Goal: Task Accomplishment & Management: Manage account settings

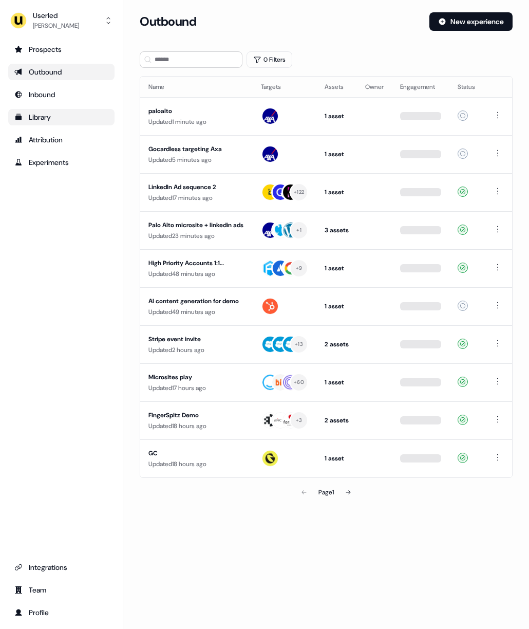
click at [86, 119] on div "Library" at bounding box center [61, 117] width 94 height 10
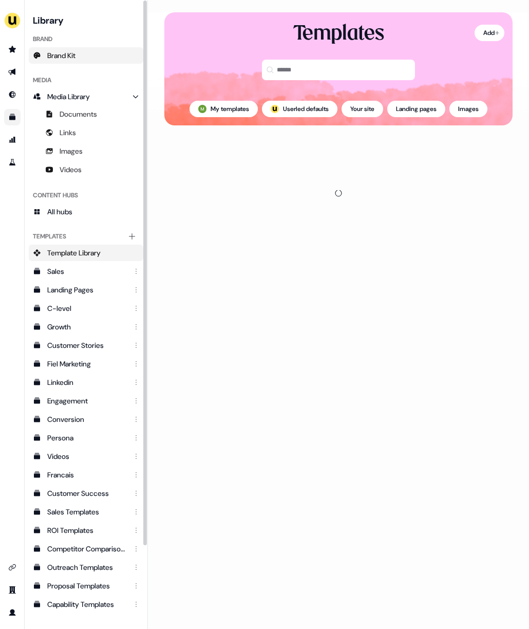
click at [83, 60] on link "Brand Kit" at bounding box center [86, 55] width 115 height 16
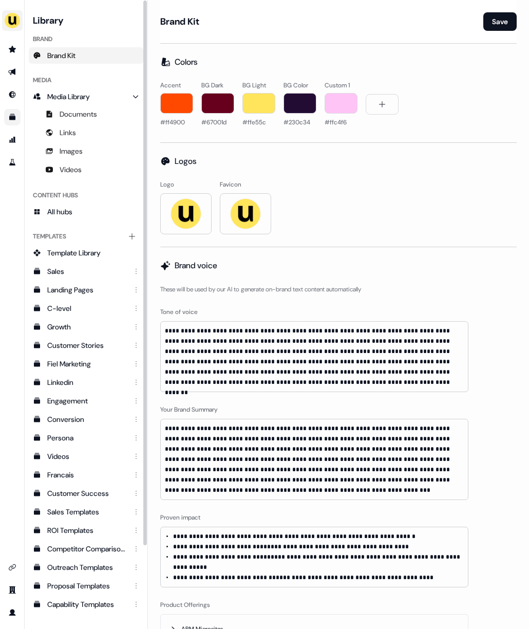
click at [14, 17] on img "side nav menu" at bounding box center [12, 20] width 16 height 16
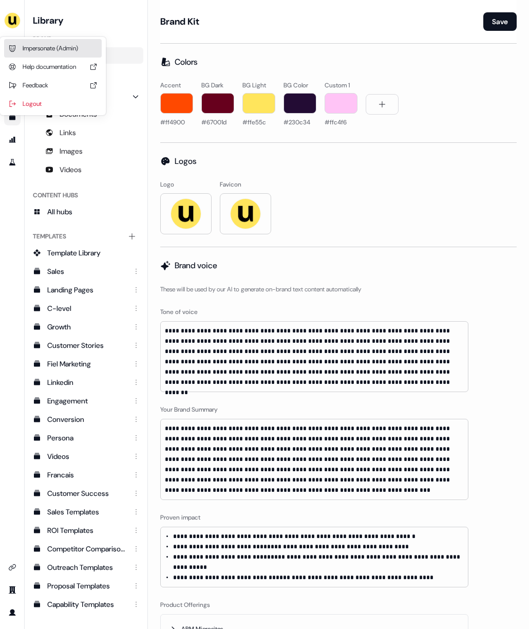
click at [37, 46] on div "Impersonate (Admin)" at bounding box center [53, 48] width 98 height 18
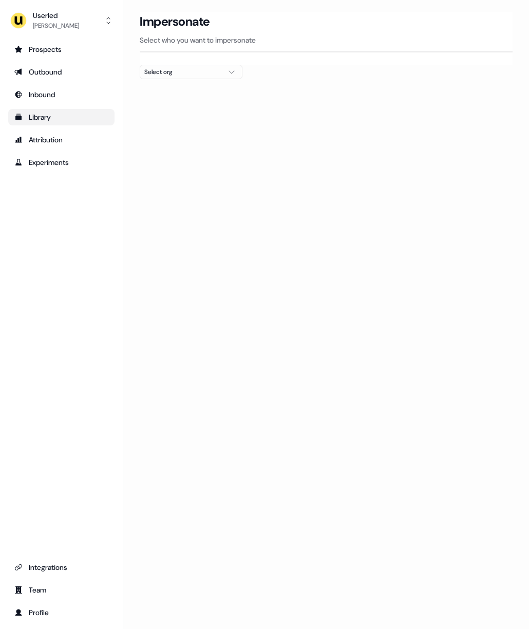
click at [159, 70] on div "Select org" at bounding box center [182, 72] width 77 height 10
type input "****"
click at [175, 116] on div "nPlan" at bounding box center [191, 109] width 102 height 16
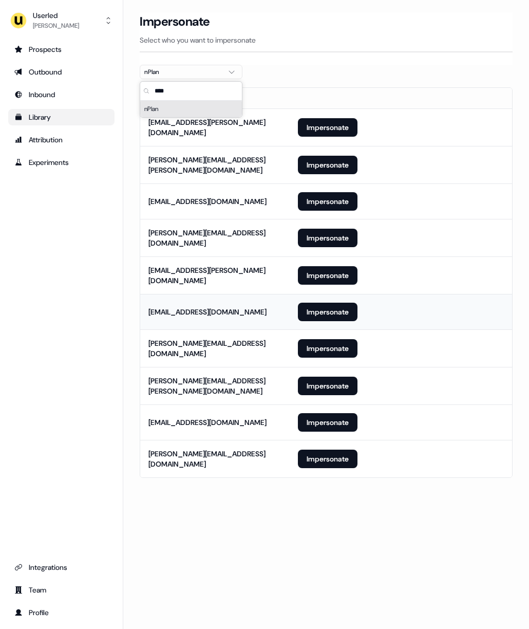
click at [252, 294] on td "[EMAIL_ADDRESS][DOMAIN_NAME]" at bounding box center [214, 311] width 149 height 35
click at [327, 341] on button "Impersonate" at bounding box center [328, 348] width 60 height 18
